Goal: Browse casually

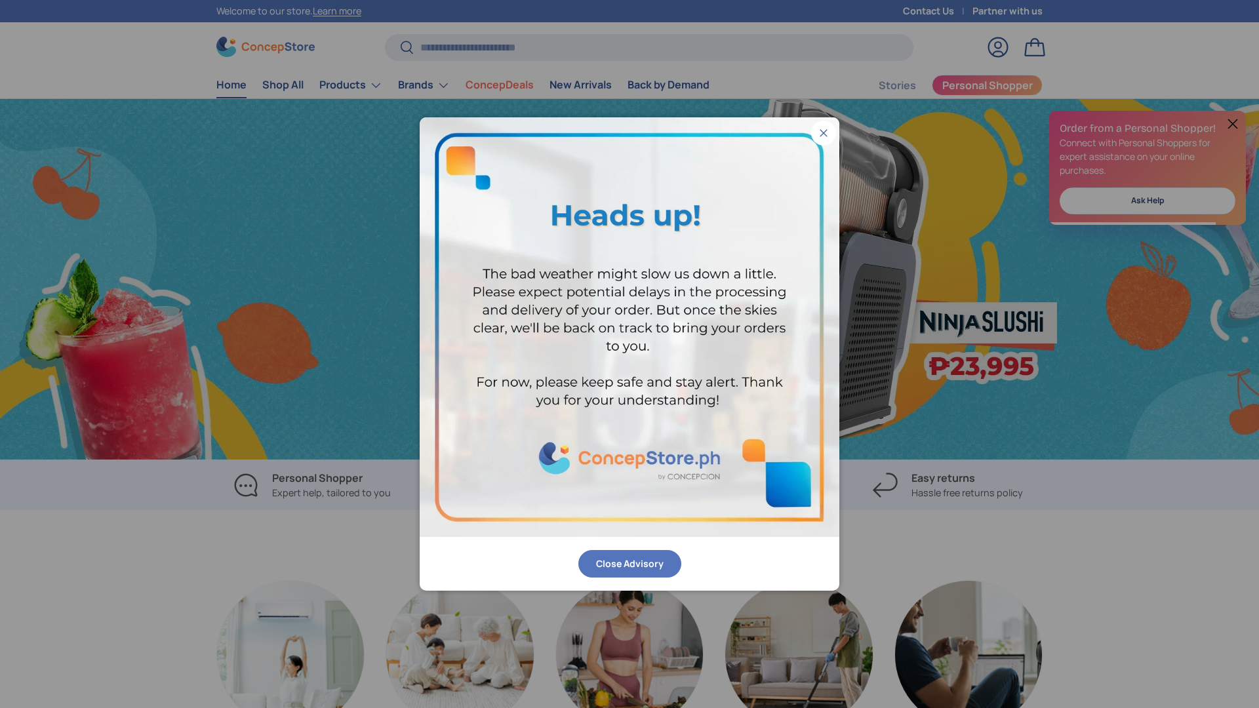
scroll to position [0, 1259]
